Goal: Task Accomplishment & Management: Manage account settings

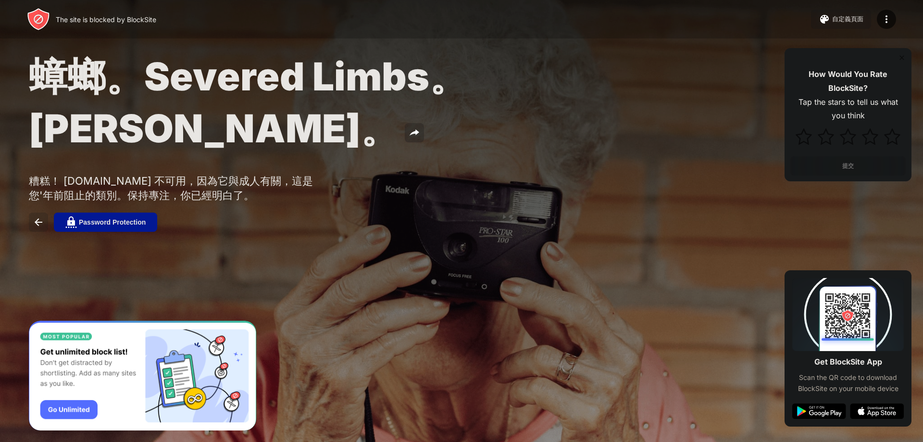
click at [37, 216] on img at bounding box center [39, 222] width 12 height 12
click at [134, 218] on div "Password Protection" at bounding box center [112, 222] width 67 height 8
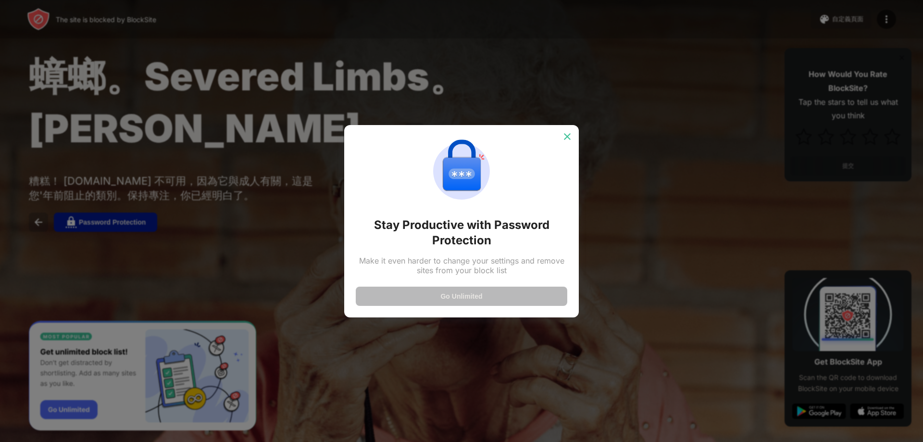
click at [568, 140] on img at bounding box center [567, 137] width 10 height 10
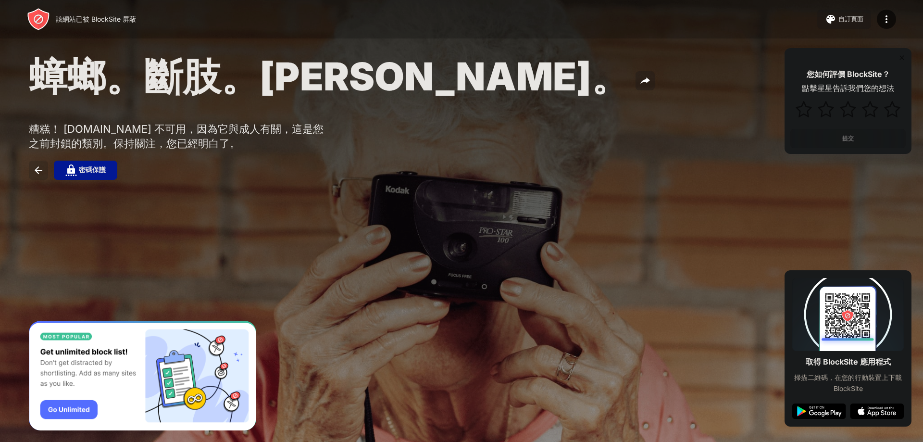
click at [36, 176] on img at bounding box center [39, 170] width 12 height 12
click at [86, 173] on font "密碼保護" at bounding box center [92, 170] width 27 height 8
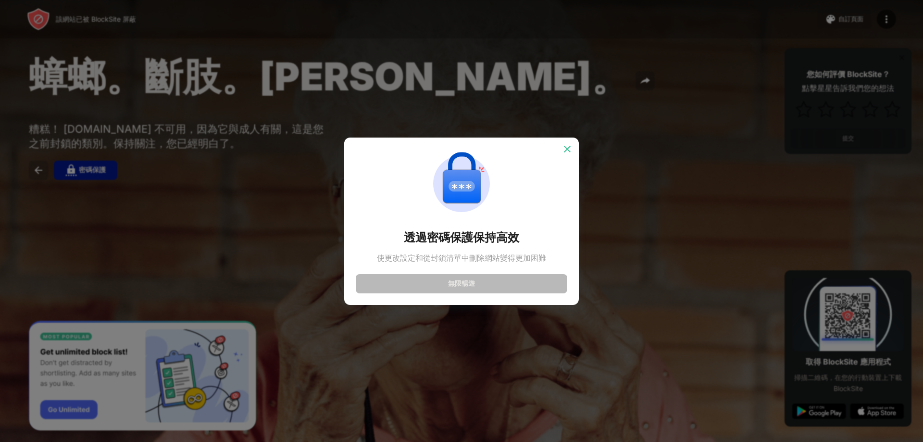
click at [565, 150] on img at bounding box center [567, 149] width 10 height 10
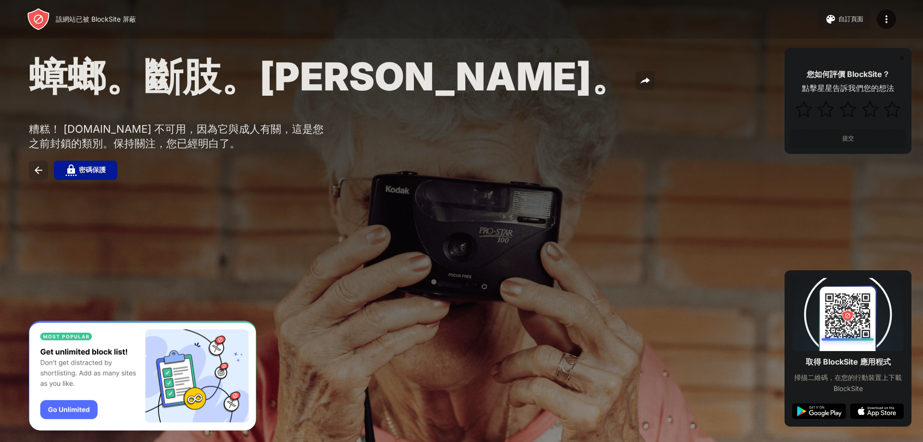
drag, startPoint x: 633, startPoint y: 144, endPoint x: 609, endPoint y: 90, distance: 59.2
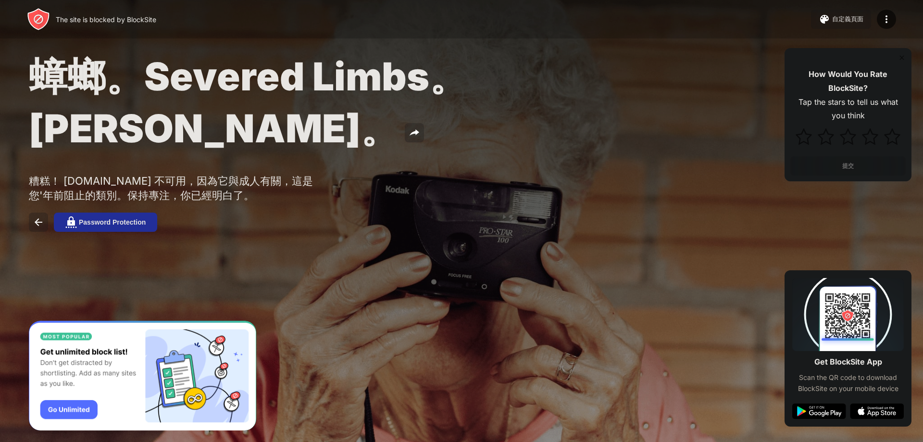
click at [108, 212] on button "Password Protection" at bounding box center [105, 221] width 103 height 19
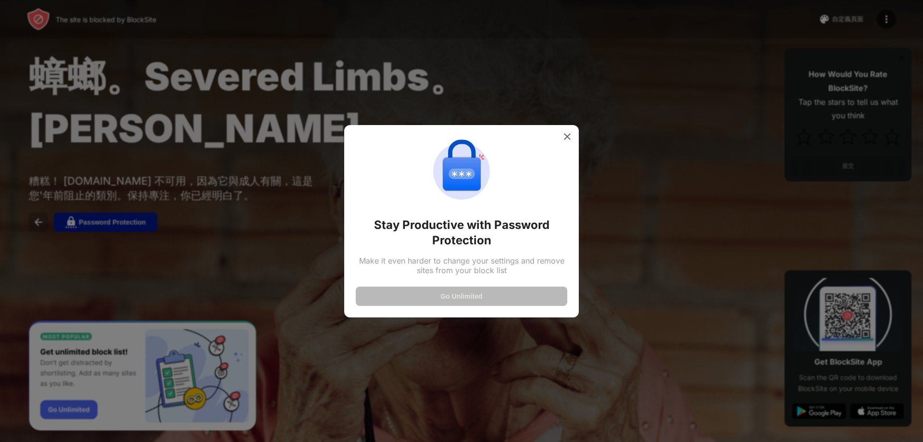
drag, startPoint x: 723, startPoint y: 93, endPoint x: 728, endPoint y: 85, distance: 9.5
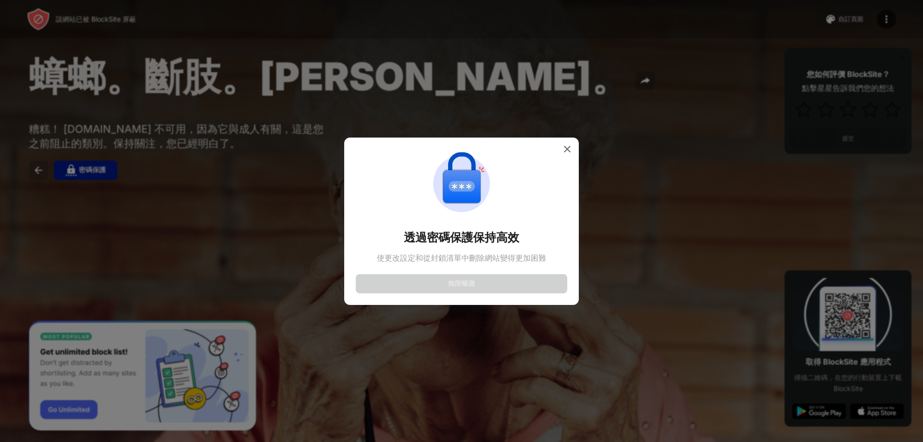
click at [499, 284] on button "無限暢遊" at bounding box center [461, 283] width 211 height 19
click at [558, 149] on div "透過密碼保護保持高效 使更改設定和從封鎖清單中刪除網站變得更加困難 無限暢遊" at bounding box center [461, 221] width 211 height 144
click at [569, 150] on img at bounding box center [567, 149] width 10 height 10
